Goal: Task Accomplishment & Management: Use online tool/utility

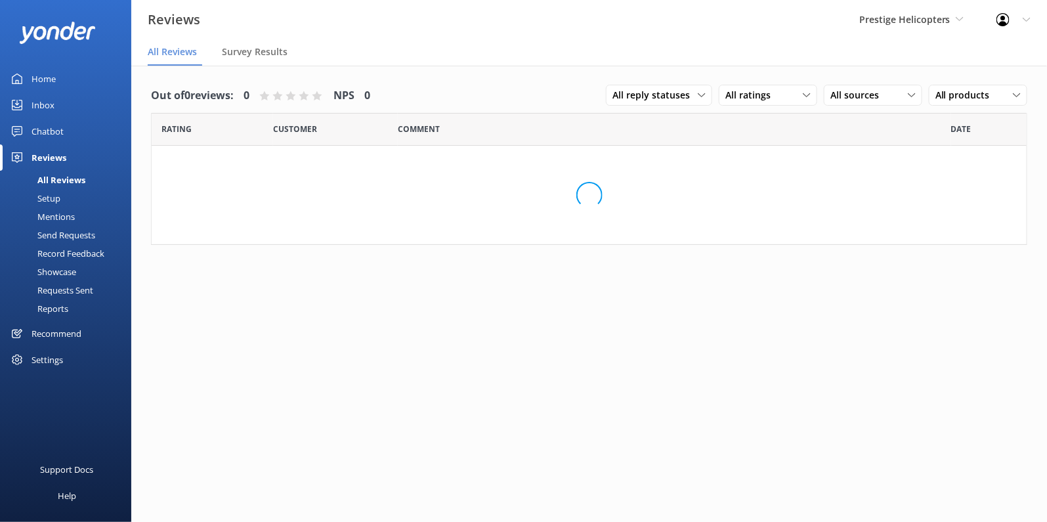
click at [924, 22] on span "Prestige Helicopters" at bounding box center [904, 19] width 91 height 12
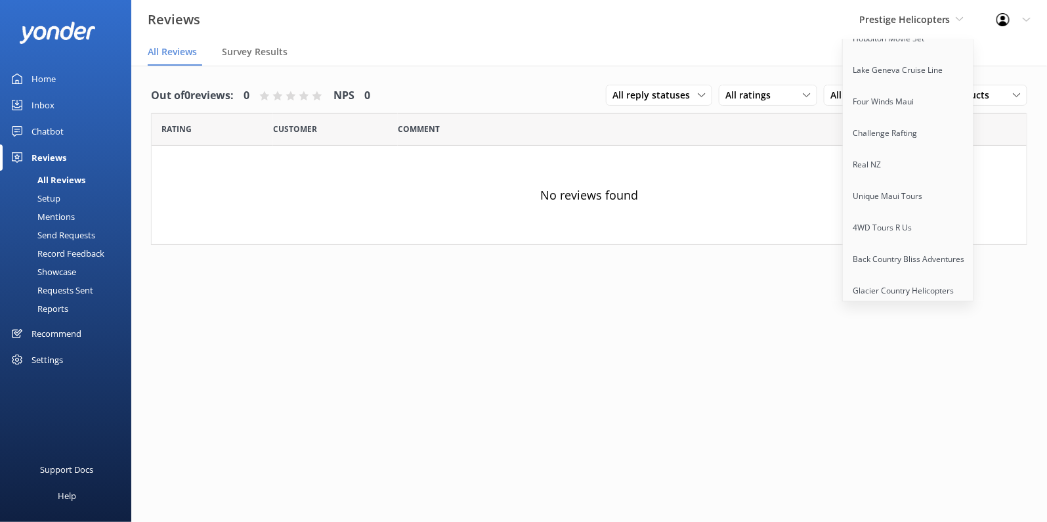
scroll to position [158, 0]
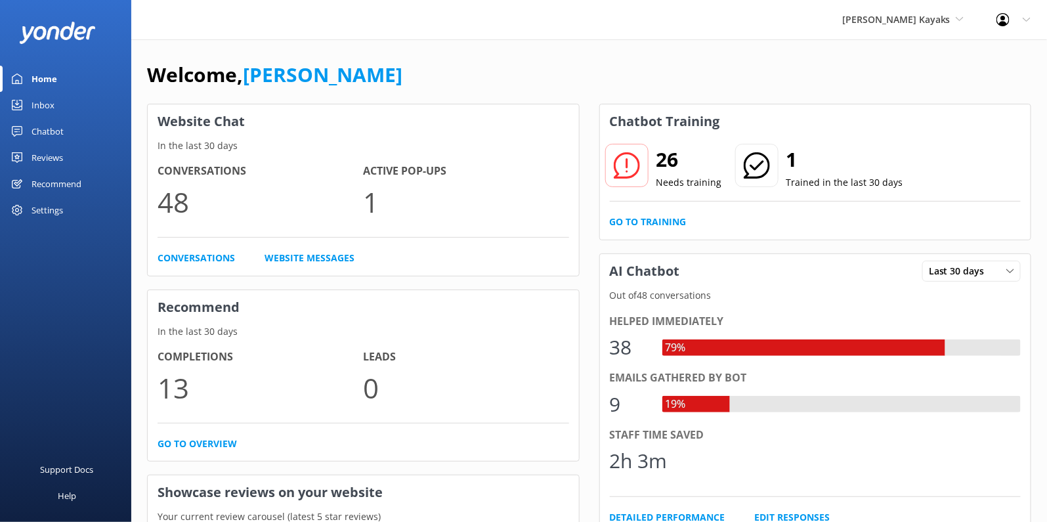
click at [58, 131] on div "Chatbot" at bounding box center [48, 131] width 32 height 26
